Goal: Navigation & Orientation: Find specific page/section

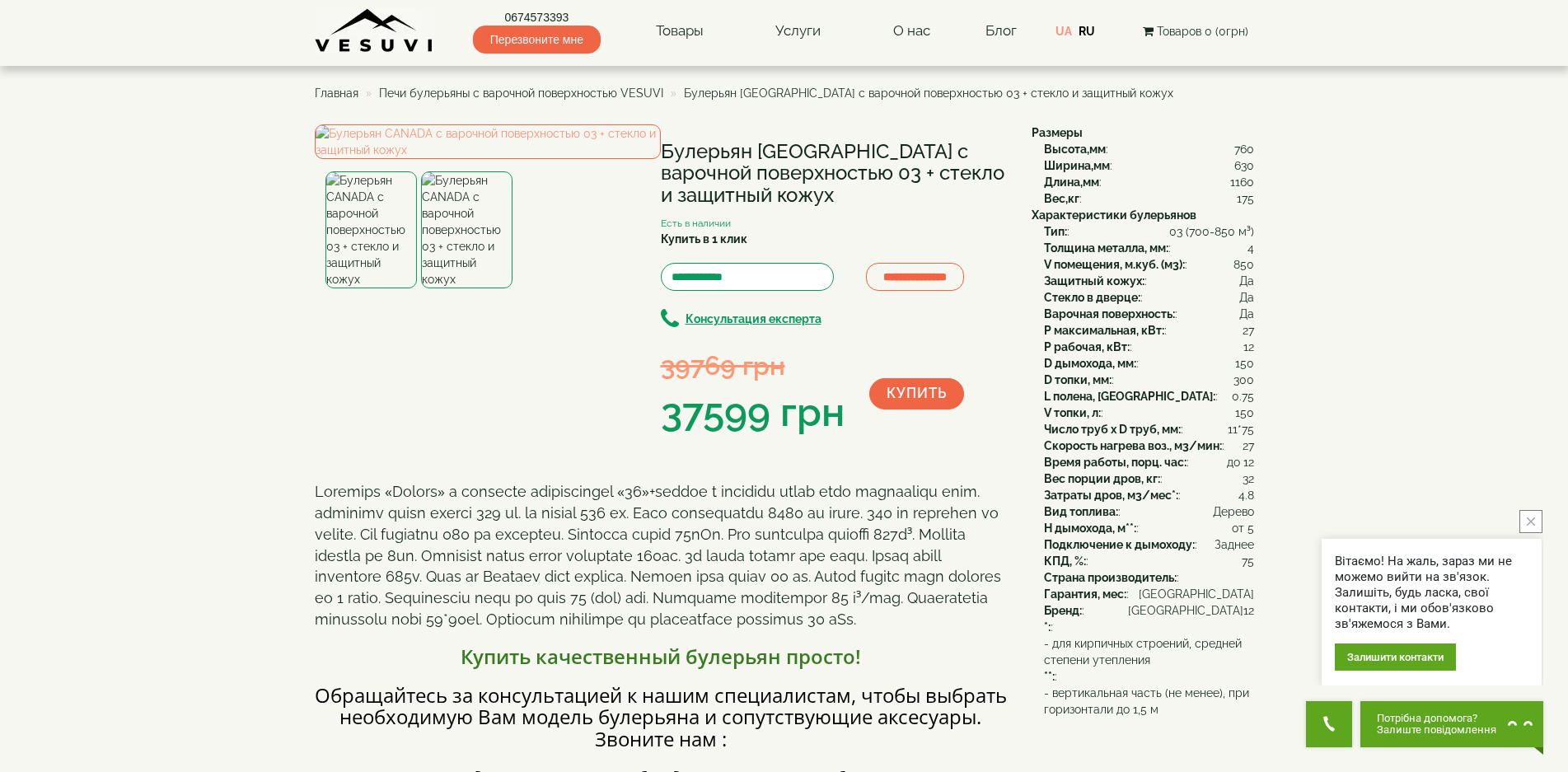
click at [324, 93] on span "Главная" at bounding box center [336, 93] width 44 height 13
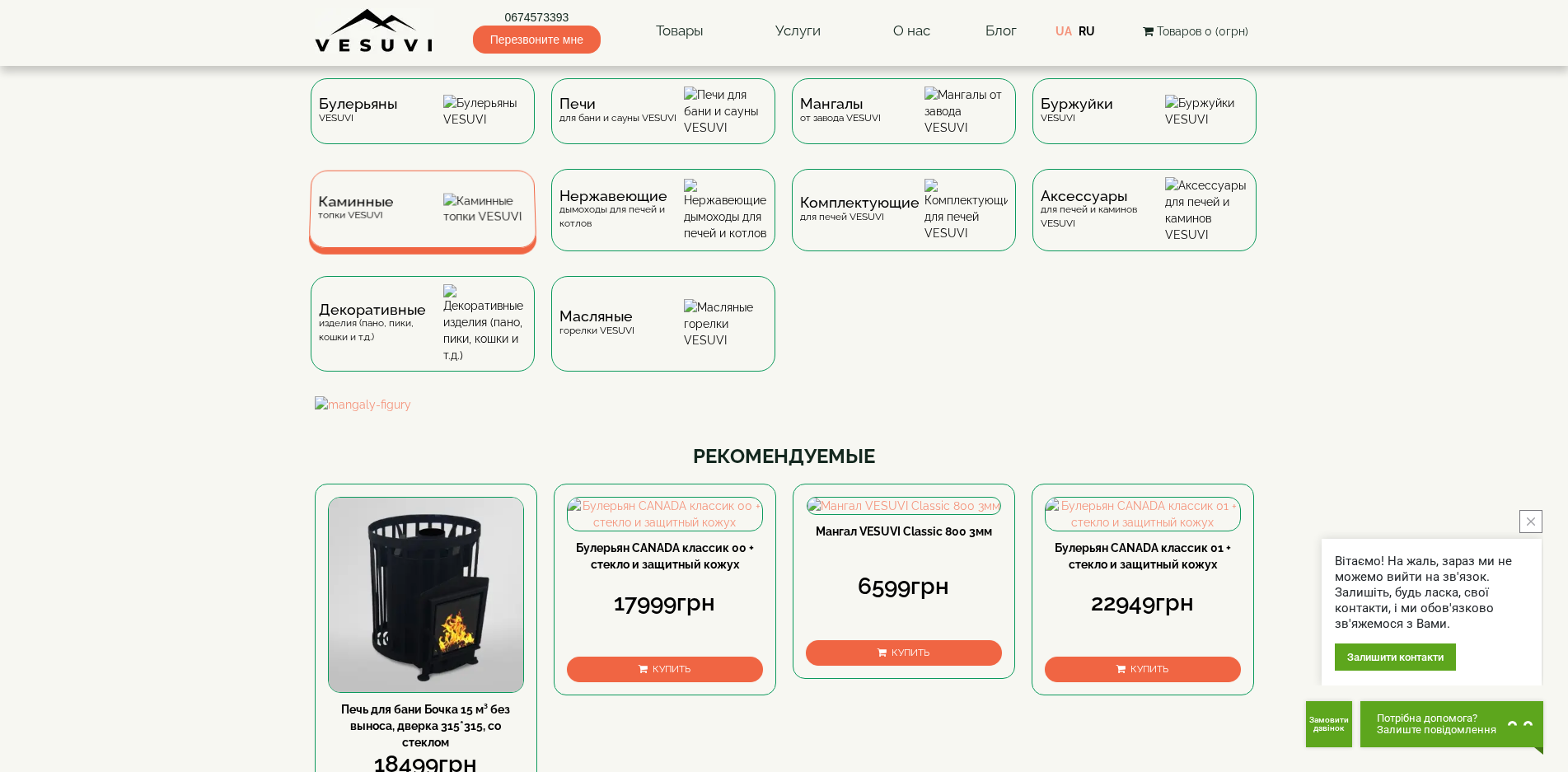
click at [338, 208] on span "Каминные" at bounding box center [356, 202] width 75 height 12
